Goal: Information Seeking & Learning: Find specific fact

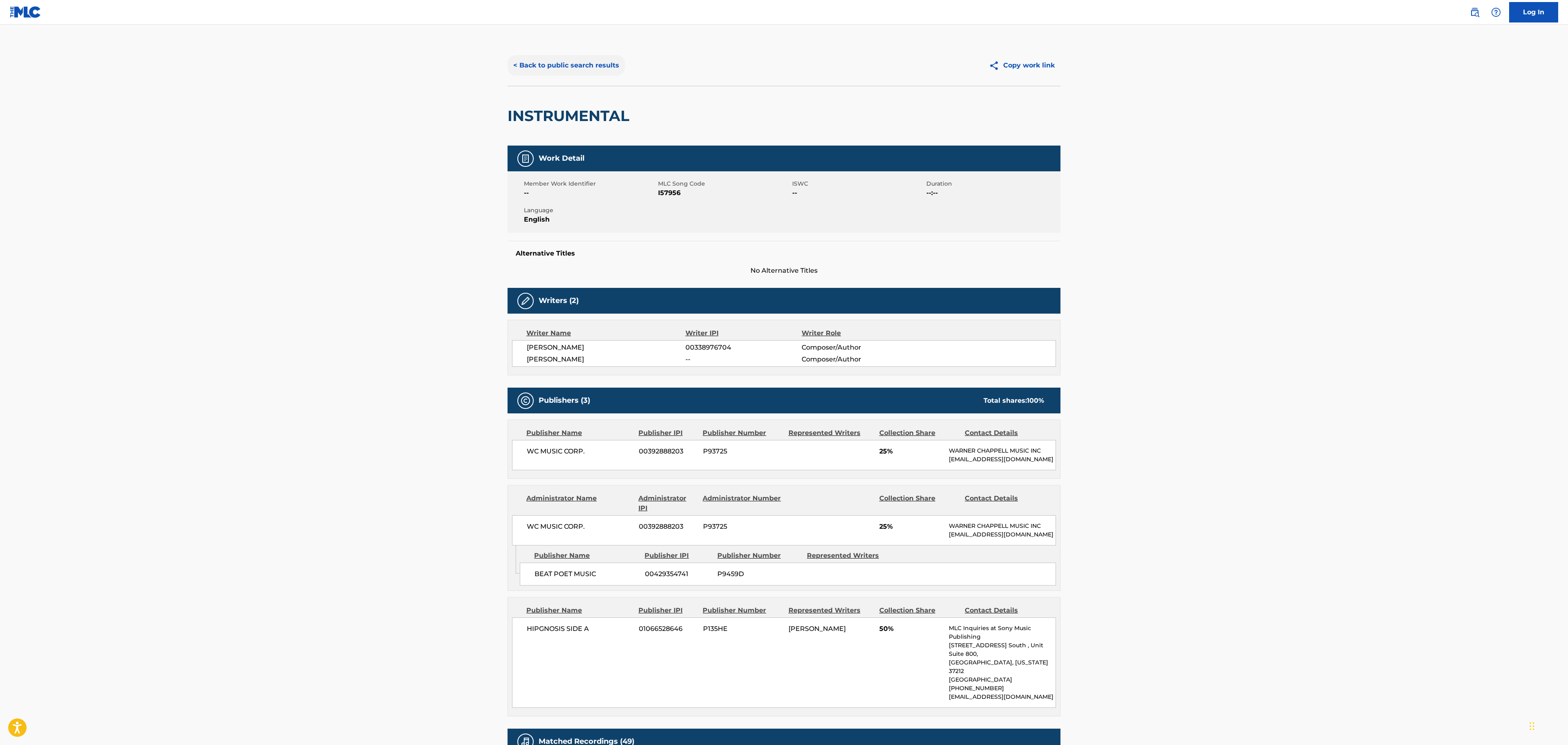
click at [610, 67] on button "< Back to public search results" at bounding box center [566, 66] width 117 height 20
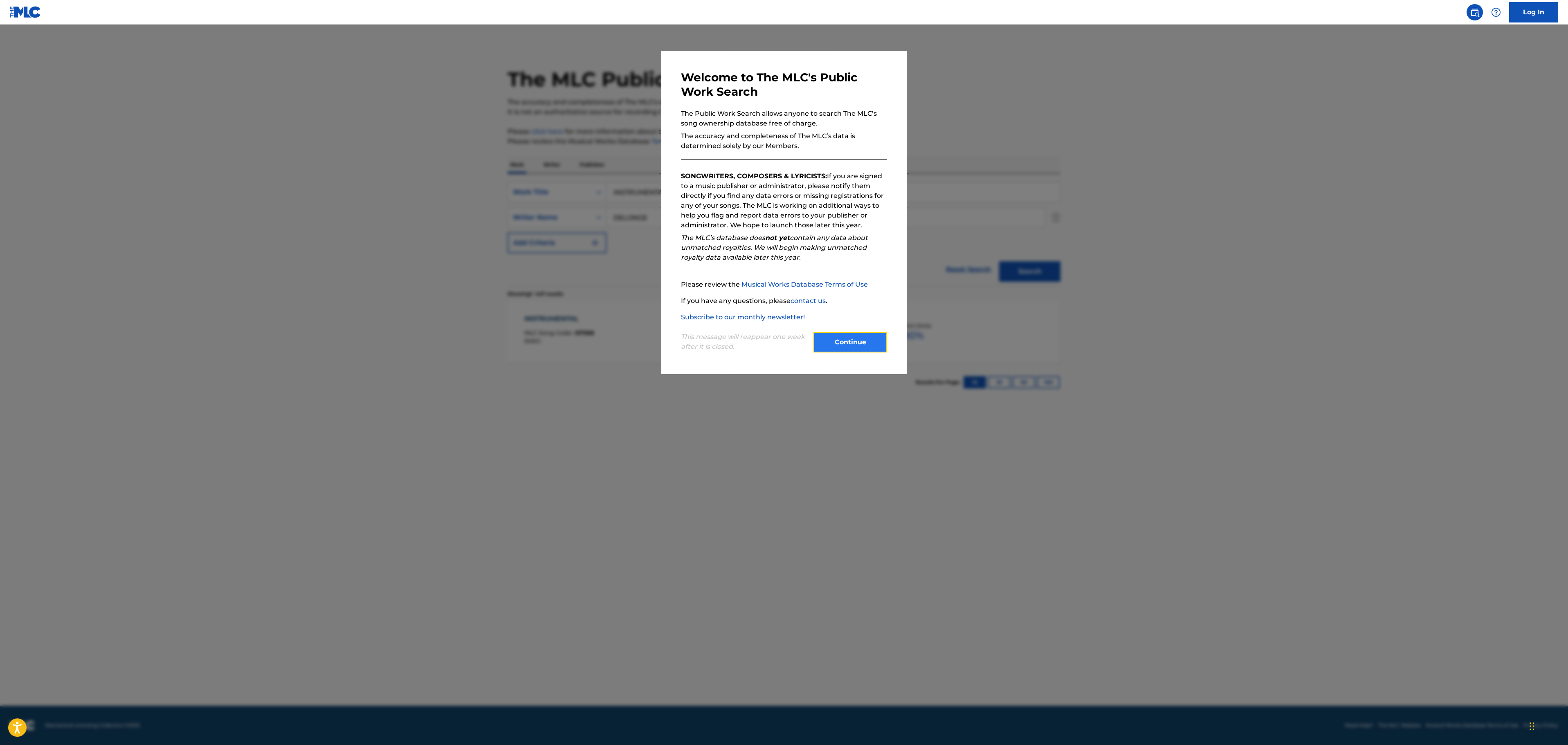
click at [858, 337] on button "Continue" at bounding box center [851, 342] width 74 height 20
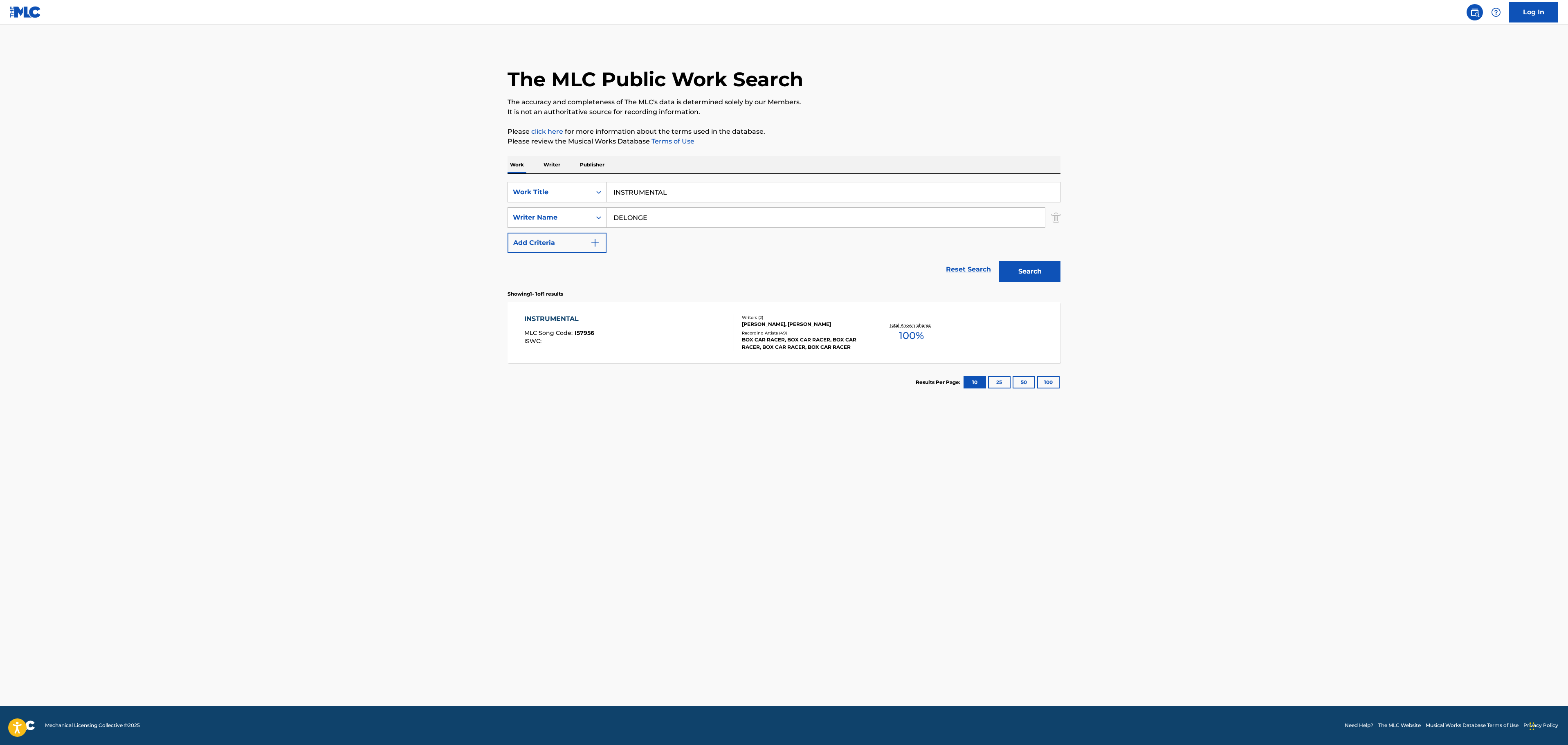
click at [916, 580] on main "The MLC Public Work Search The accuracy and completeness of The MLC's data is d…" at bounding box center [784, 365] width 1568 height 682
drag, startPoint x: 678, startPoint y: 183, endPoint x: 527, endPoint y: 199, distance: 151.8
click at [527, 199] on div "SearchWithCriteria6b8a4b05-8562-4a59-b4c9-22c12b58c612 Work Title INSTRUMENTAL" at bounding box center [784, 193] width 553 height 20
paste input "HAPPY HOLIDAYS, YOU BASTARD"
type input "HAPPY HOLIDAYS, YOU BASTARD"
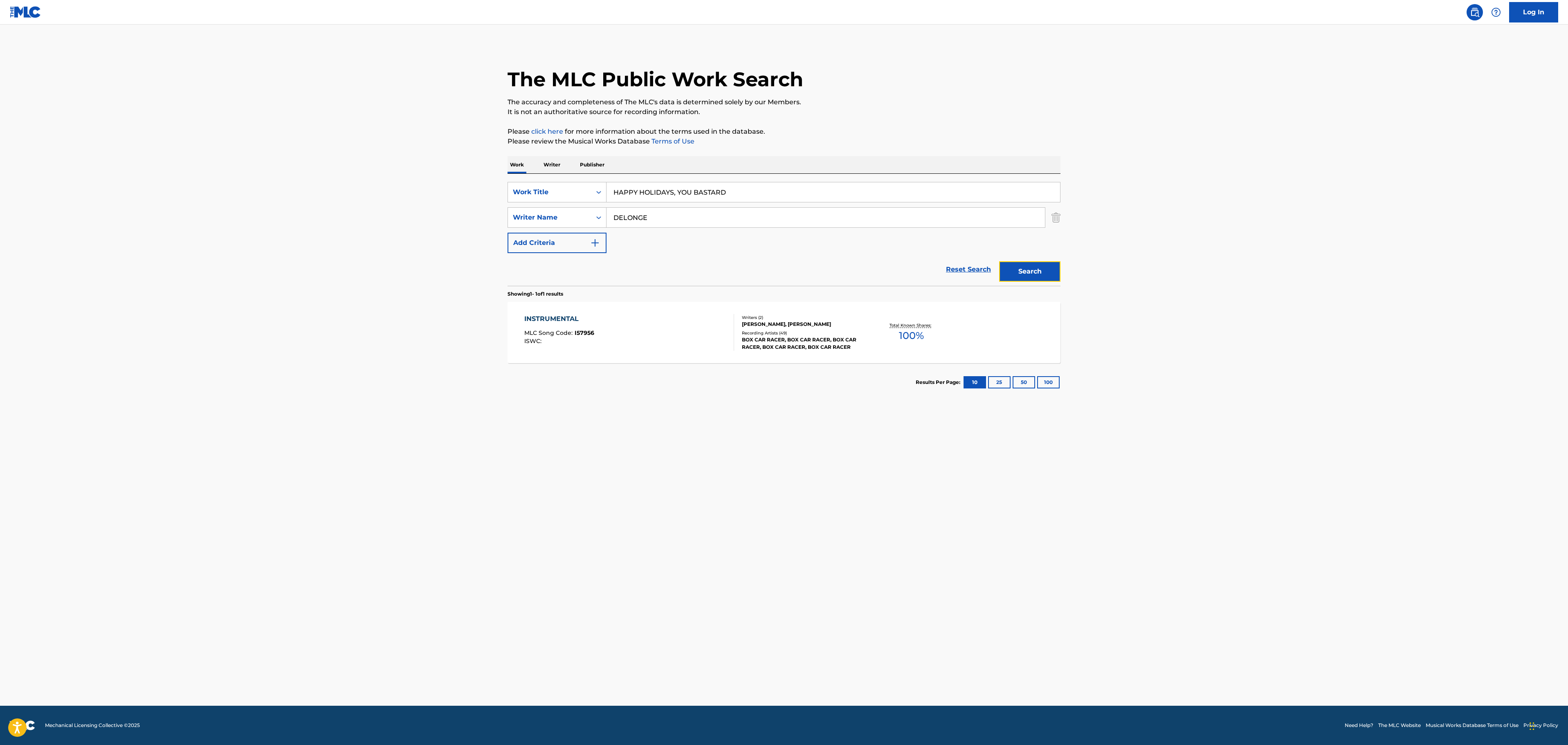
click at [1017, 273] on button "Search" at bounding box center [1030, 272] width 61 height 20
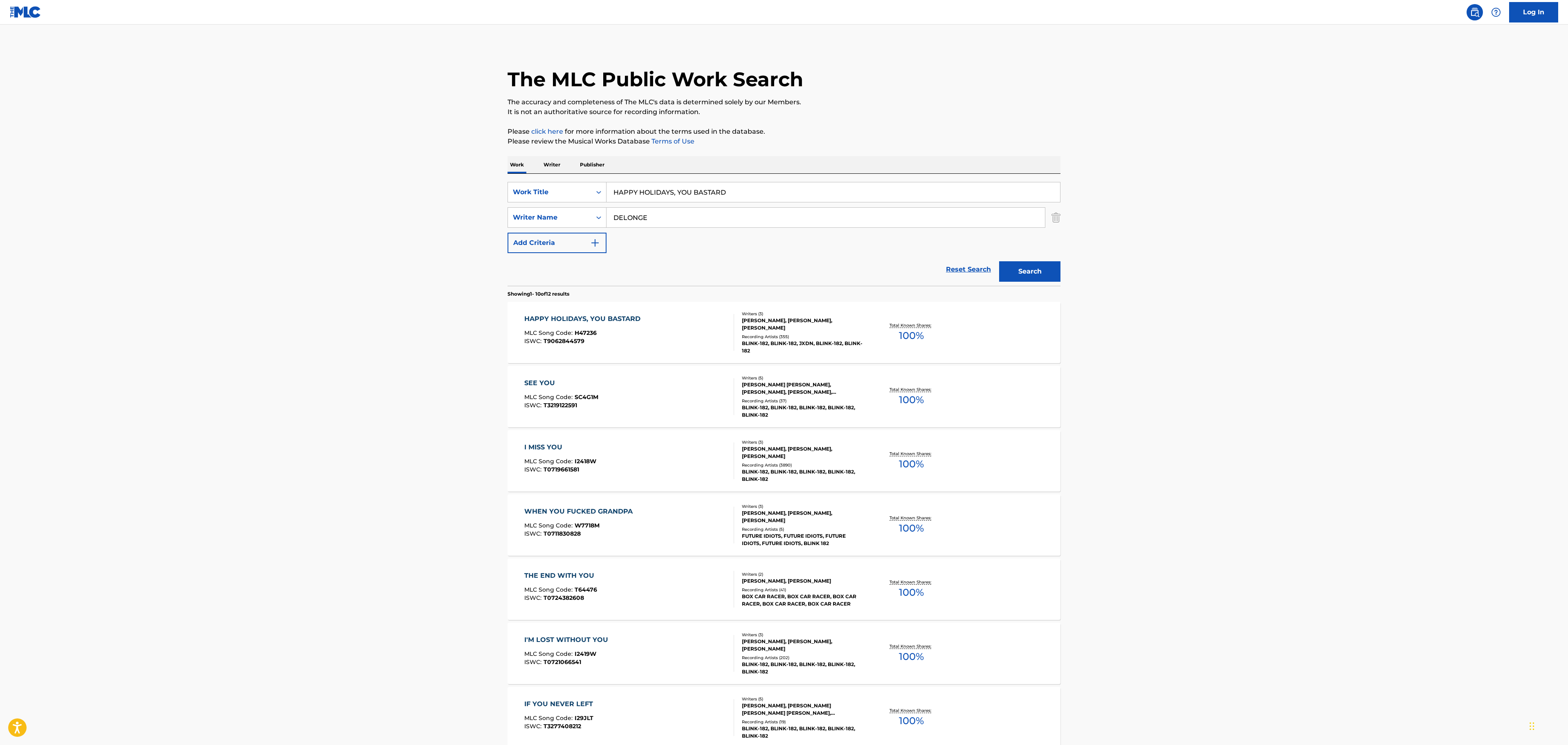
click at [632, 319] on div "HAPPY HOLIDAYS, YOU BASTARD" at bounding box center [584, 319] width 120 height 10
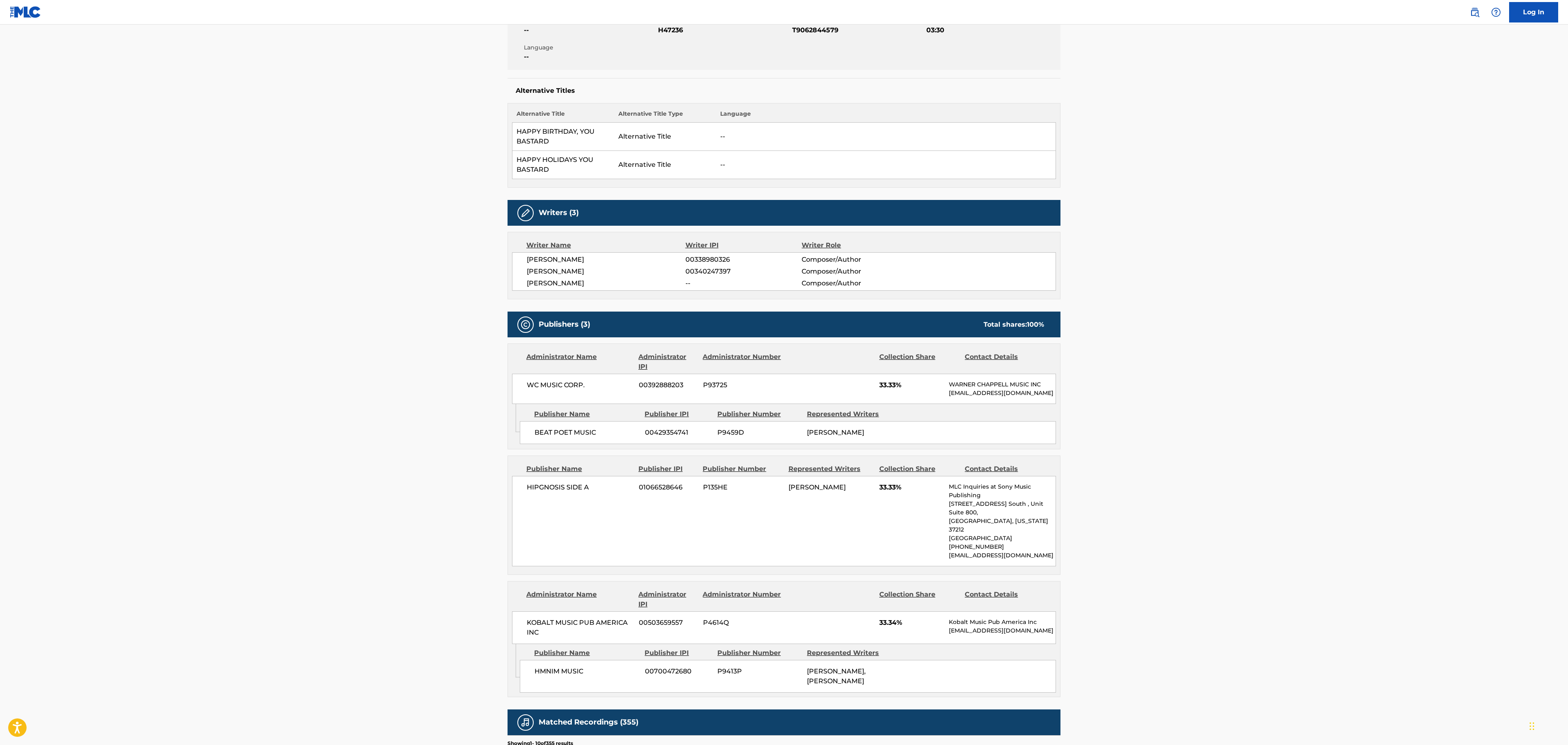
scroll to position [164, 0]
